Goal: Navigation & Orientation: Find specific page/section

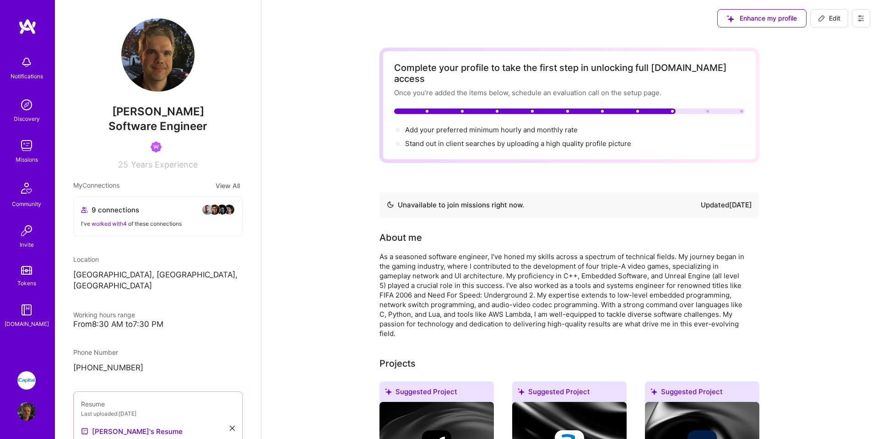
click at [855, 16] on button at bounding box center [861, 18] width 18 height 18
click at [831, 62] on button "Payment method" at bounding box center [835, 62] width 69 height 23
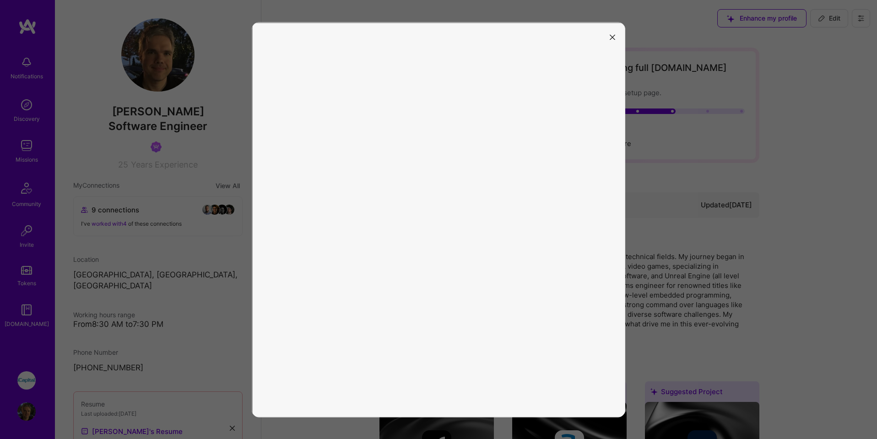
click at [23, 378] on div at bounding box center [438, 219] width 877 height 439
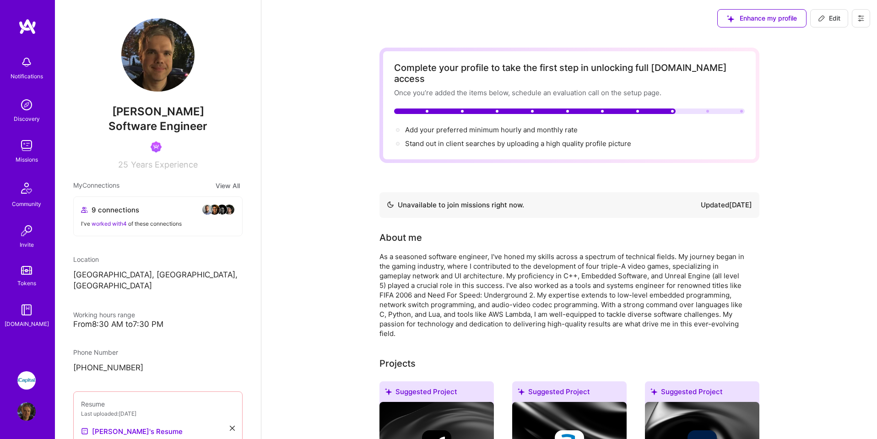
click at [31, 377] on img at bounding box center [26, 380] width 18 height 18
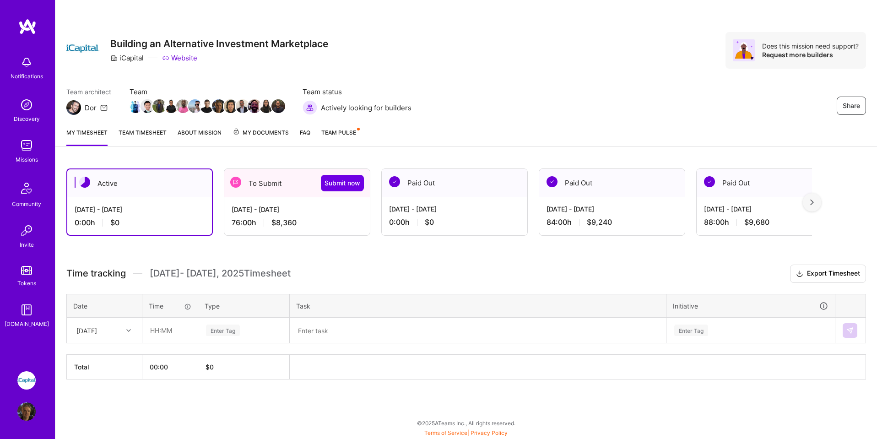
click at [256, 133] on span "My Documents" at bounding box center [260, 133] width 56 height 10
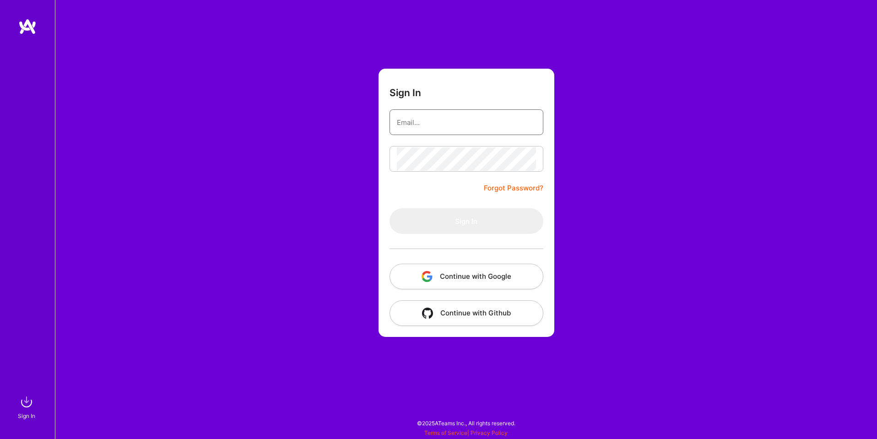
type input "[EMAIL_ADDRESS][DOMAIN_NAME]"
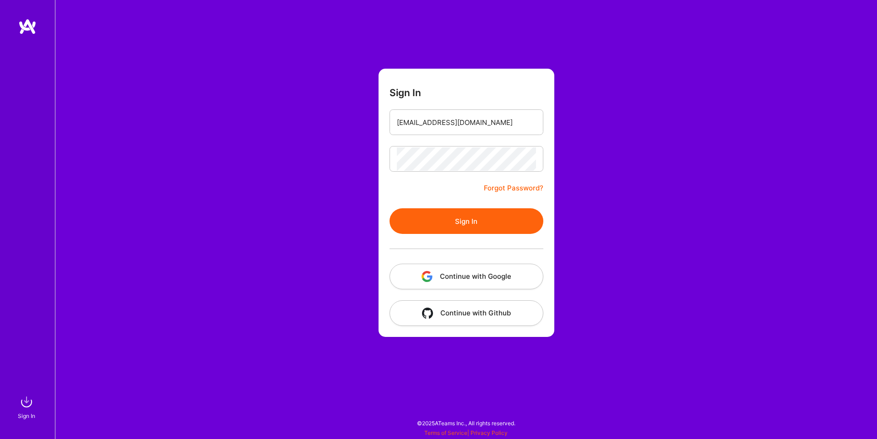
click at [483, 274] on button "Continue with Google" at bounding box center [466, 277] width 154 height 26
